Goal: Information Seeking & Learning: Learn about a topic

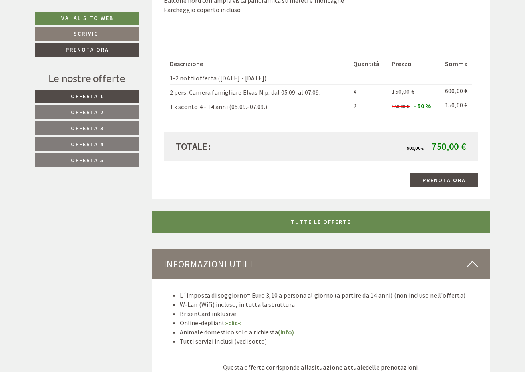
scroll to position [1786, 0]
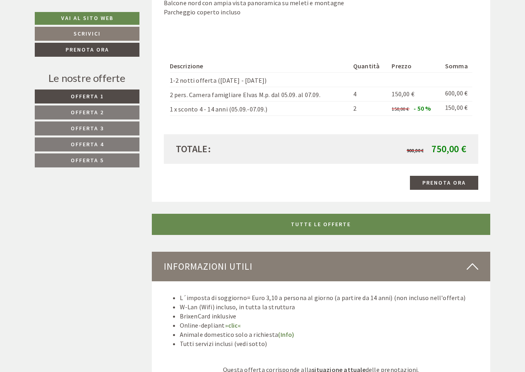
click at [318, 214] on link "TUTTE LE OFFERTE" at bounding box center [321, 224] width 339 height 21
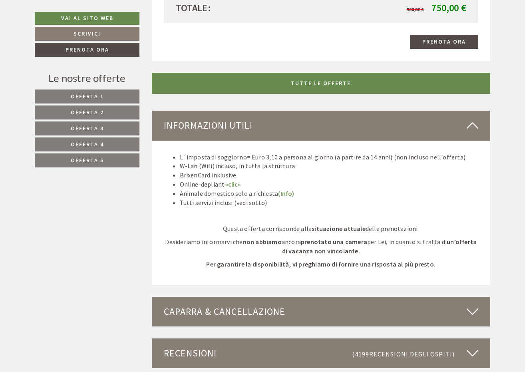
scroll to position [2985, 0]
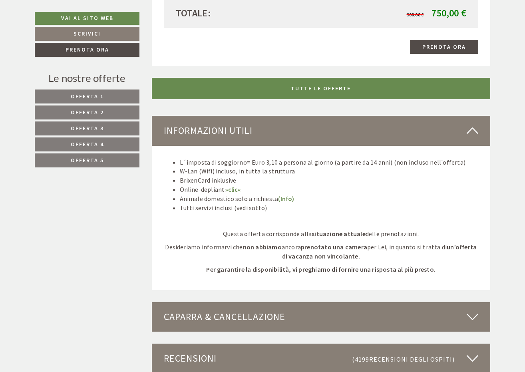
click at [233, 185] on link "»clic«" at bounding box center [233, 189] width 16 height 8
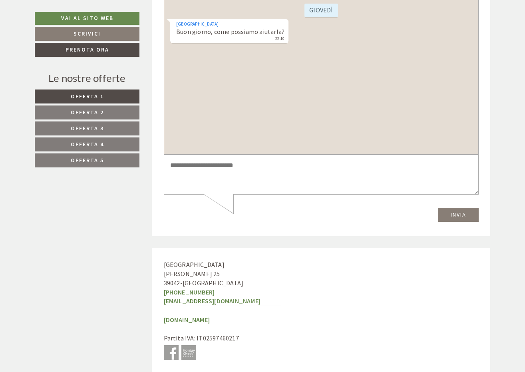
click at [99, 108] on link "Offerta 2" at bounding box center [87, 112] width 105 height 14
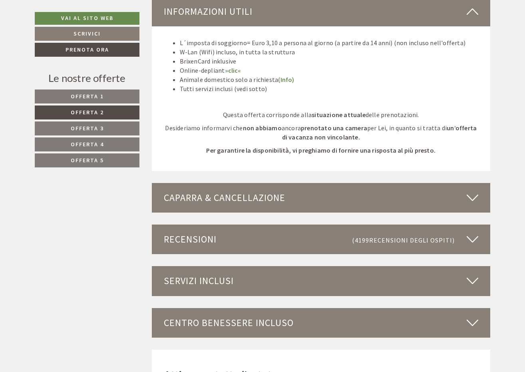
scroll to position [970, 0]
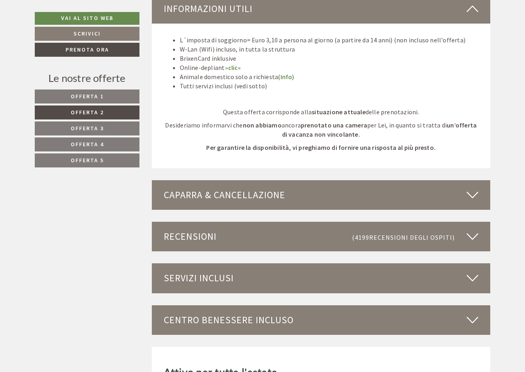
click at [466, 185] on div "Caparra & cancellazione" at bounding box center [321, 195] width 339 height 30
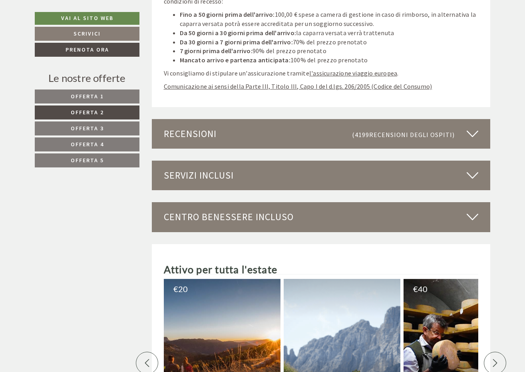
scroll to position [1238, 0]
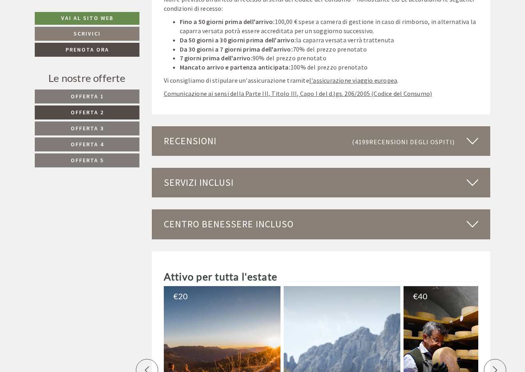
click at [472, 134] on icon at bounding box center [473, 141] width 12 height 14
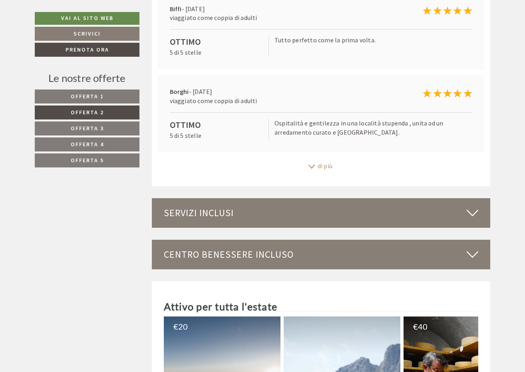
scroll to position [1481, 0]
click at [470, 206] on icon at bounding box center [473, 213] width 12 height 14
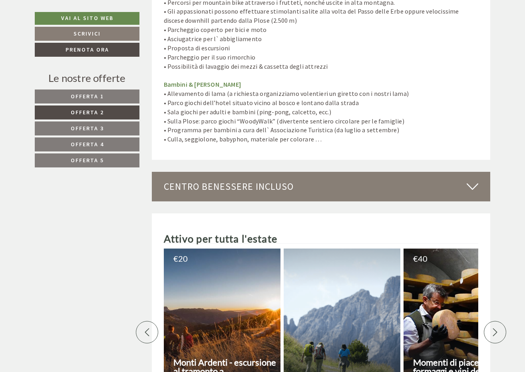
scroll to position [2209, 0]
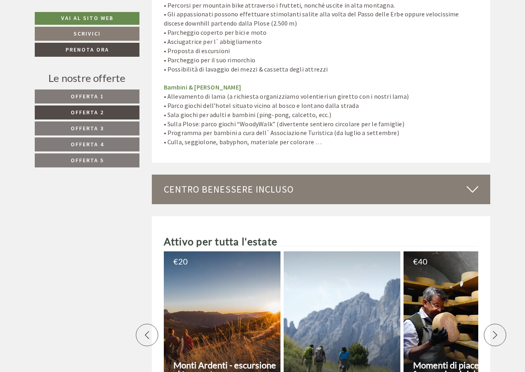
click at [473, 183] on icon at bounding box center [473, 190] width 12 height 14
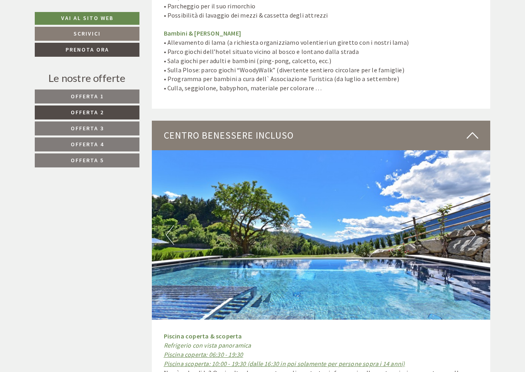
scroll to position [2263, 0]
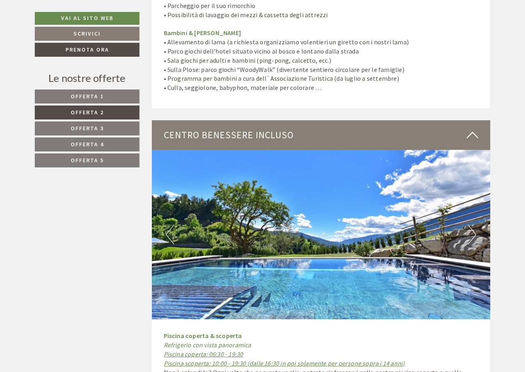
click at [479, 197] on img at bounding box center [321, 234] width 339 height 169
click at [475, 225] on button "Next" at bounding box center [472, 235] width 8 height 20
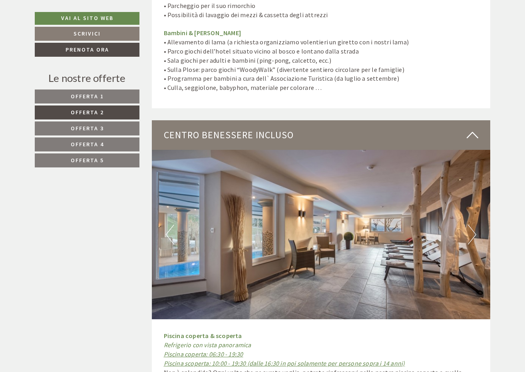
click at [475, 225] on button "Next" at bounding box center [472, 235] width 8 height 20
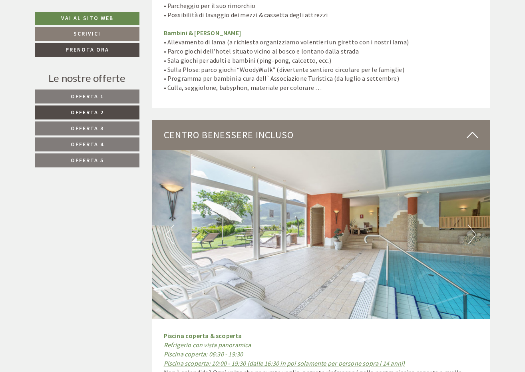
click at [475, 225] on button "Next" at bounding box center [472, 235] width 8 height 20
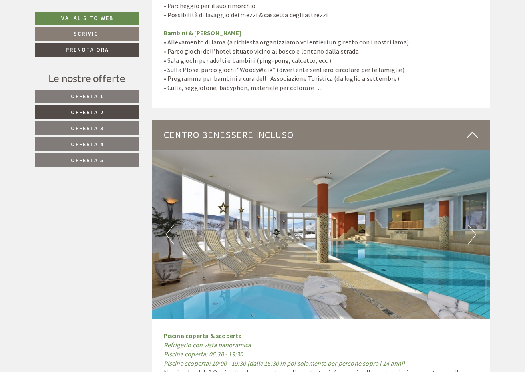
click at [475, 225] on button "Next" at bounding box center [472, 235] width 8 height 20
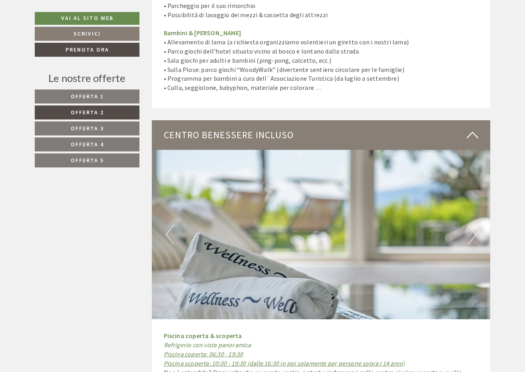
click at [475, 225] on button "Next" at bounding box center [472, 235] width 8 height 20
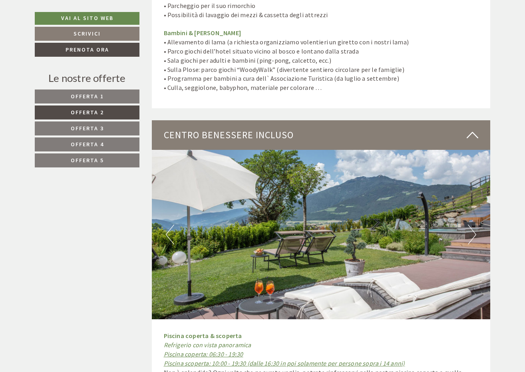
click at [475, 225] on button "Next" at bounding box center [472, 235] width 8 height 20
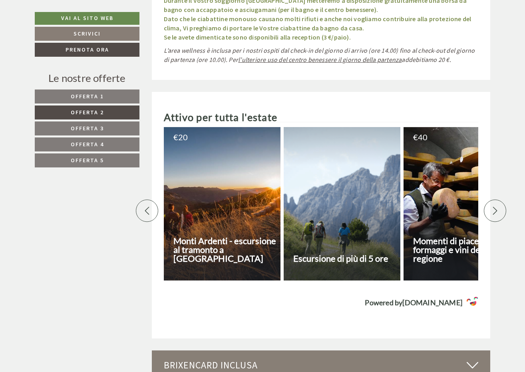
scroll to position [2973, 0]
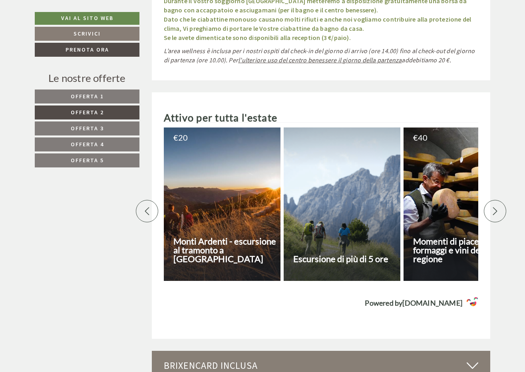
click at [492, 207] on icon at bounding box center [495, 211] width 8 height 8
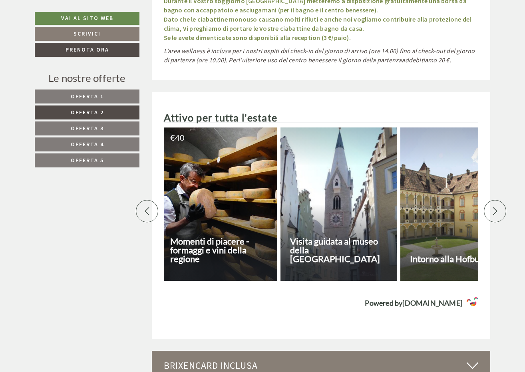
scroll to position [0, 280]
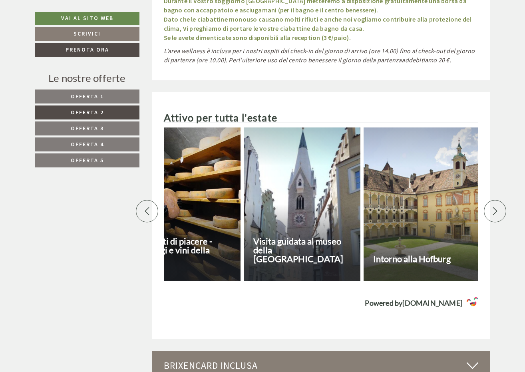
click at [184, 156] on div at bounding box center [182, 203] width 117 height 153
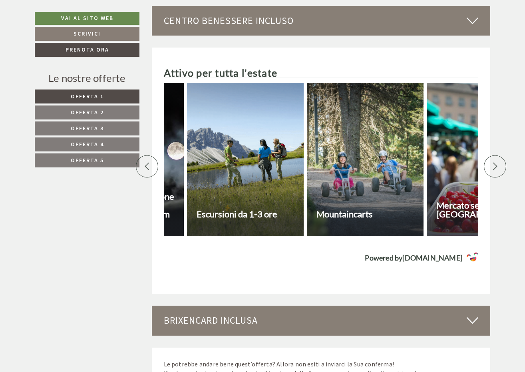
scroll to position [0, 937]
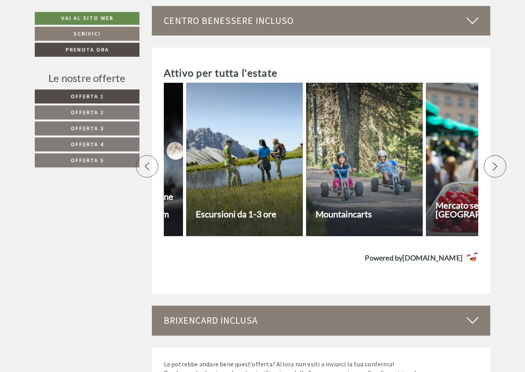
click at [371, 158] on div at bounding box center [364, 159] width 117 height 153
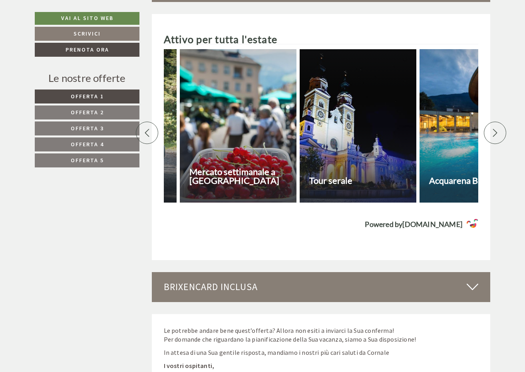
scroll to position [0, 1183]
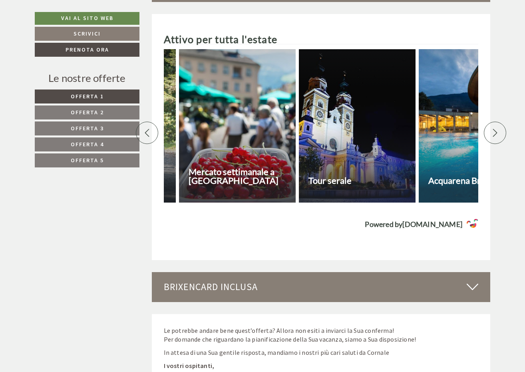
click at [267, 135] on div at bounding box center [237, 125] width 117 height 153
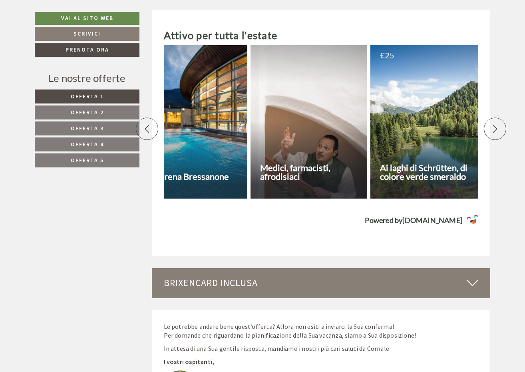
scroll to position [2380, 0]
click at [314, 112] on div at bounding box center [309, 122] width 117 height 153
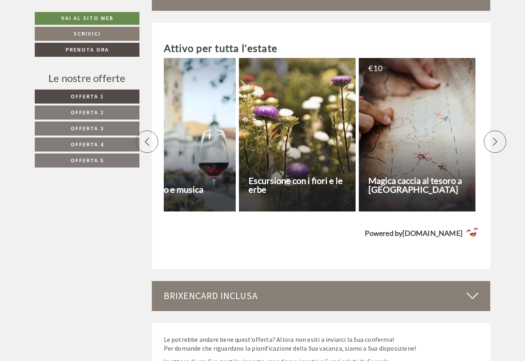
scroll to position [2365, 0]
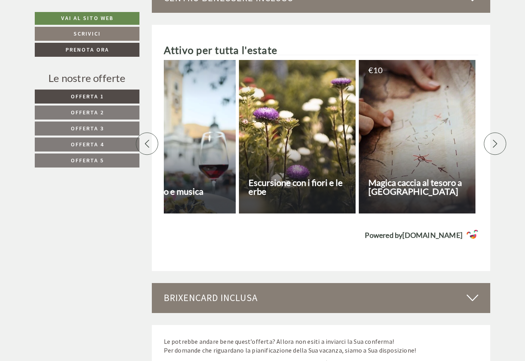
click at [314, 134] on div at bounding box center [297, 136] width 117 height 153
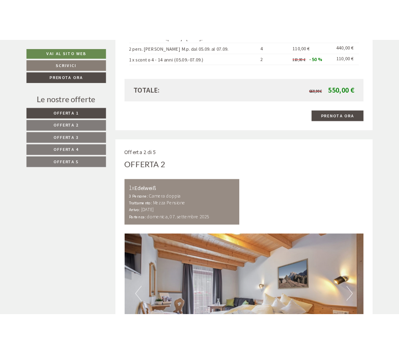
scroll to position [812, 0]
